Goal: Information Seeking & Learning: Check status

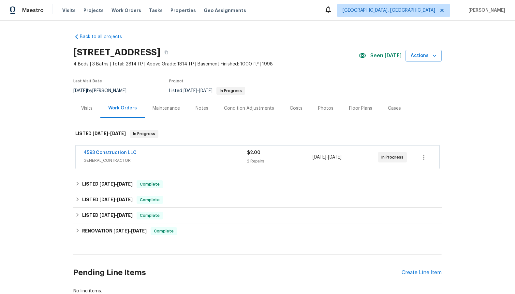
click at [129, 162] on span "GENERAL_CONTRACTOR" at bounding box center [165, 160] width 164 height 7
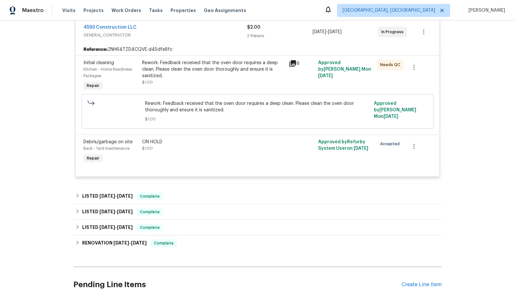
scroll to position [192, 0]
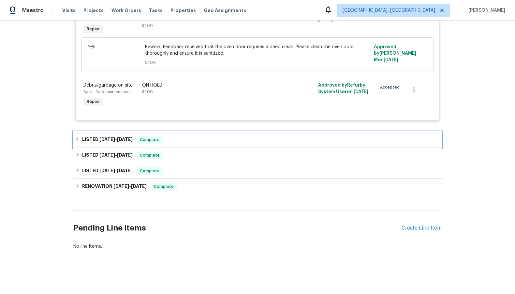
click at [137, 136] on div "LISTED [DATE] - [DATE] Complete" at bounding box center [257, 140] width 365 height 8
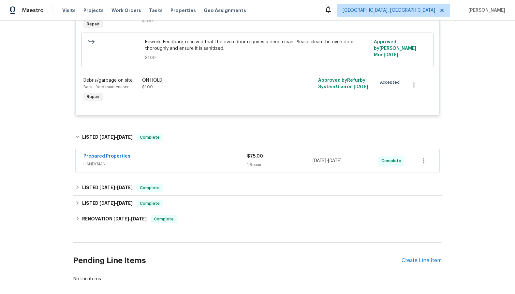
click at [132, 170] on div "Prepared Properties HANDYMAN $75.00 1 Repair [DATE] - [DATE] Complete" at bounding box center [258, 160] width 364 height 23
click at [135, 166] on span "HANDYMAN" at bounding box center [165, 164] width 164 height 7
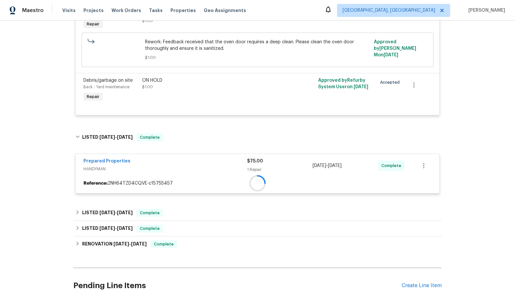
scroll to position [225, 0]
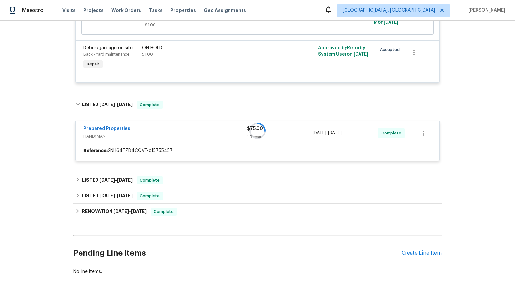
click at [261, 145] on div at bounding box center [257, 131] width 368 height 73
click at [260, 145] on div at bounding box center [257, 131] width 368 height 73
click at [218, 185] on div "LISTED [DATE] - [DATE] Complete" at bounding box center [257, 181] width 368 height 16
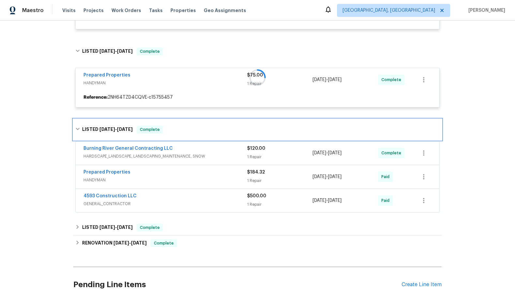
scroll to position [290, 0]
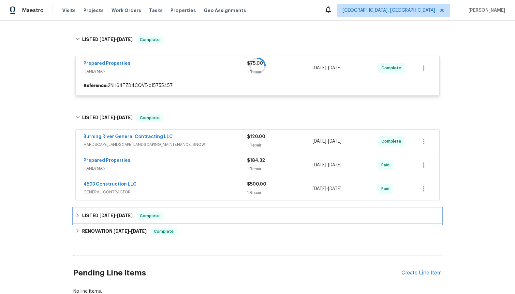
click at [170, 218] on div "LISTED [DATE] - [DATE] Complete" at bounding box center [257, 216] width 365 height 8
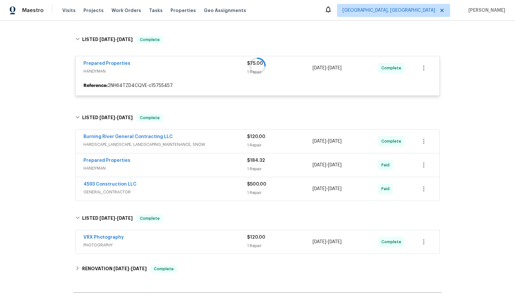
click at [199, 241] on div "VRX Photography" at bounding box center [165, 238] width 164 height 8
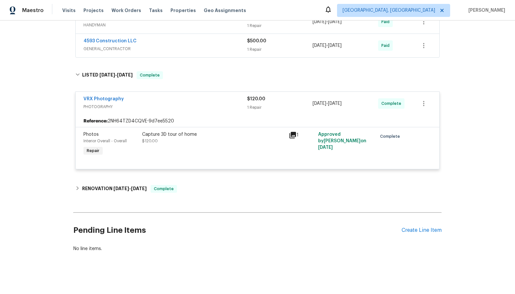
scroll to position [441, 0]
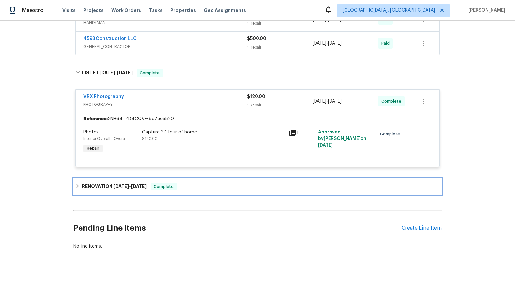
click at [181, 184] on div "RENOVATION [DATE] - [DATE] Complete" at bounding box center [257, 187] width 365 height 8
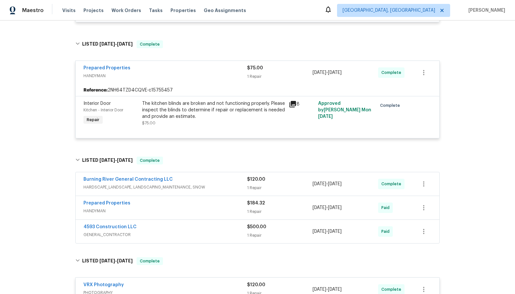
scroll to position [293, 0]
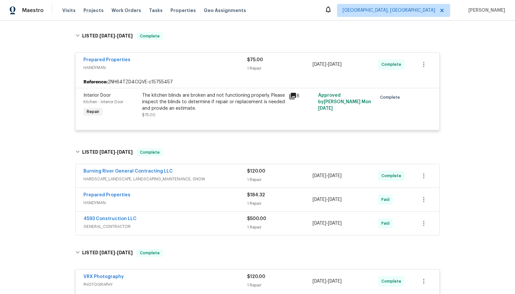
click at [171, 183] on div "Burning River General Contracting LLC HARDSCAPE_LANDSCAPE, LANDSCAPING_MAINTENA…" at bounding box center [165, 176] width 164 height 16
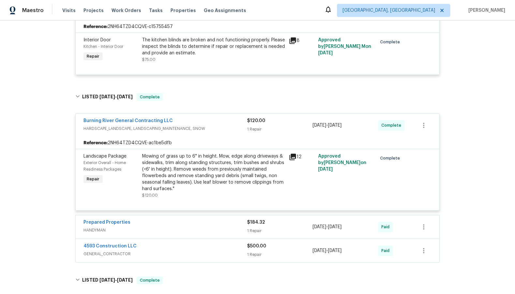
scroll to position [359, 0]
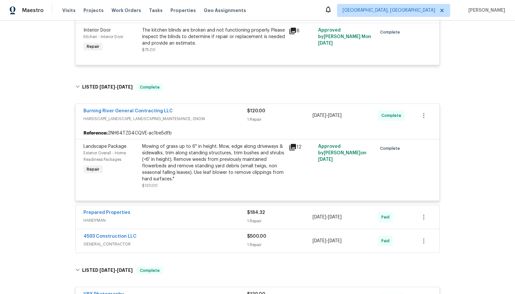
click at [141, 222] on span "HANDYMAN" at bounding box center [165, 220] width 164 height 7
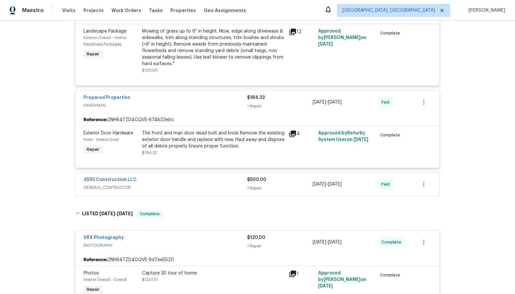
scroll to position [489, 0]
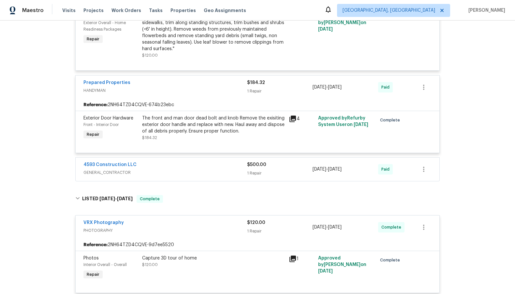
click at [135, 178] on div "4593 Construction LLC GENERAL_CONTRACTOR $500.00 1 Repair [DATE] - [DATE] Paid" at bounding box center [258, 169] width 364 height 23
click at [138, 174] on span "GENERAL_CONTRACTOR" at bounding box center [165, 173] width 164 height 7
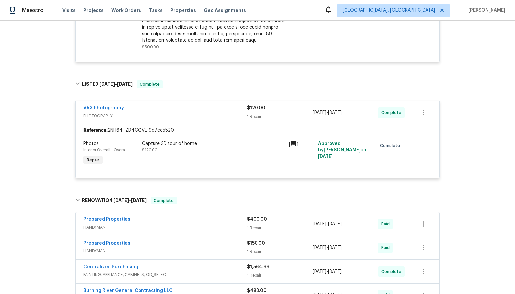
scroll to position [783, 0]
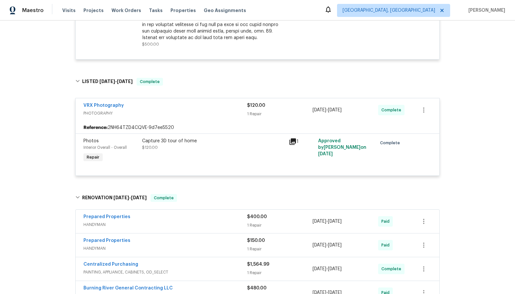
click at [253, 217] on span "$400.00" at bounding box center [257, 217] width 20 height 5
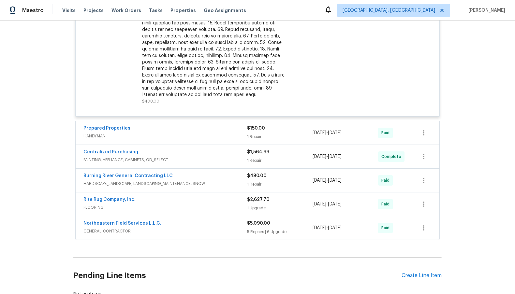
scroll to position [1076, 0]
click at [269, 142] on div "Prepared Properties HANDYMAN $150.00 1 Repair [DATE] - [DATE] Paid" at bounding box center [258, 132] width 364 height 23
click at [245, 143] on div "Prepared Properties HANDYMAN $150.00 1 Repair [DATE] - [DATE] Paid" at bounding box center [258, 132] width 364 height 23
click at [246, 142] on div "Prepared Properties HANDYMAN $150.00 1 Repair [DATE] - [DATE] Paid" at bounding box center [258, 132] width 364 height 23
click at [247, 138] on div "1 Repair" at bounding box center [280, 136] width 66 height 7
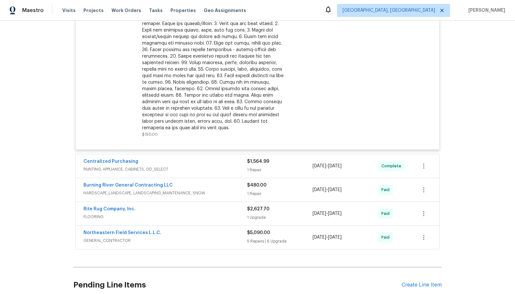
scroll to position [1311, 0]
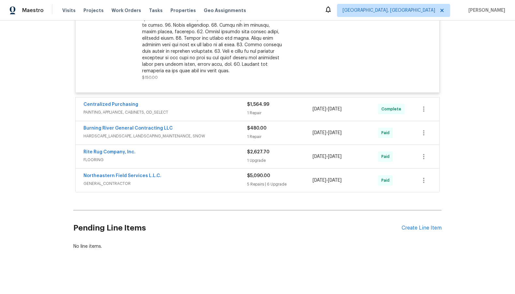
click at [308, 104] on div "$1,564.99 1 Repair" at bounding box center [280, 109] width 66 height 16
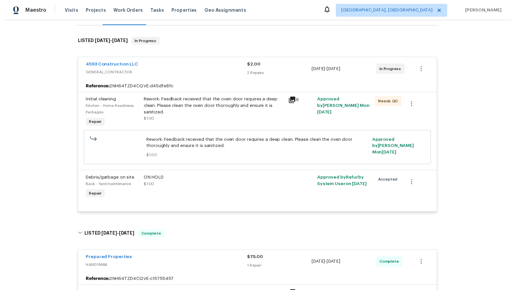
scroll to position [0, 0]
